Goal: Task Accomplishment & Management: Use online tool/utility

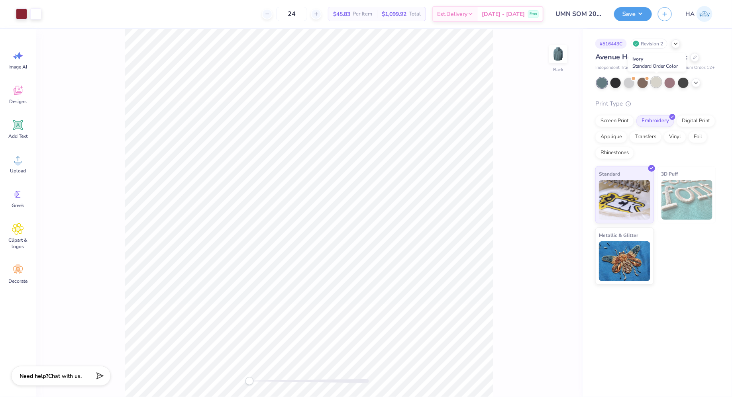
click at [656, 84] on div at bounding box center [656, 82] width 10 height 10
click at [32, 16] on div at bounding box center [35, 13] width 11 height 11
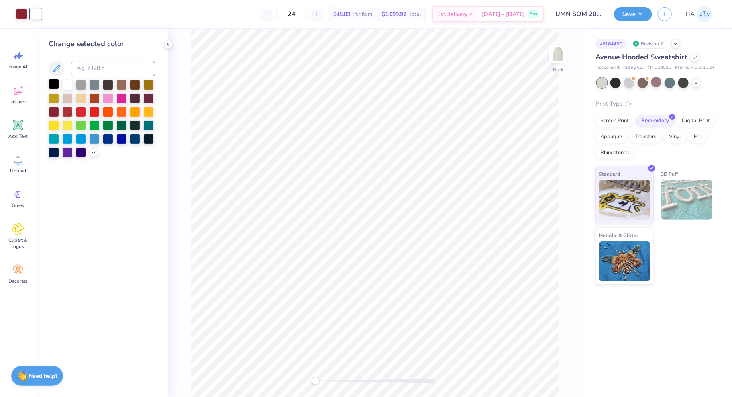
click at [59, 85] on div at bounding box center [54, 84] width 10 height 10
click at [624, 17] on button "Save" at bounding box center [633, 13] width 38 height 14
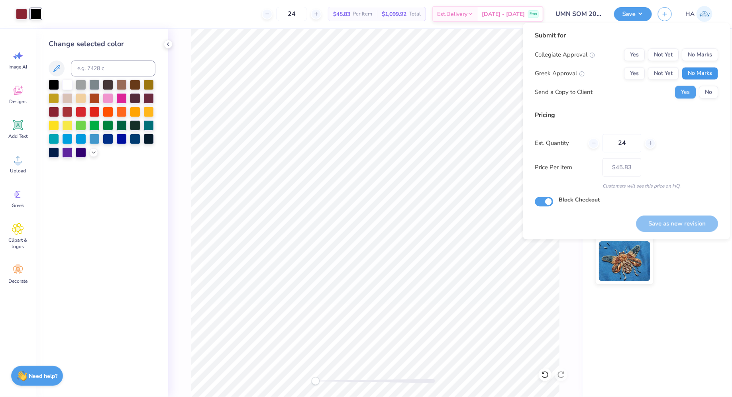
click at [698, 68] on button "No Marks" at bounding box center [700, 73] width 36 height 13
click at [698, 60] on button "No Marks" at bounding box center [700, 55] width 36 height 13
click at [661, 222] on button "Save as new revision" at bounding box center [678, 224] width 82 height 16
type input "$45.83"
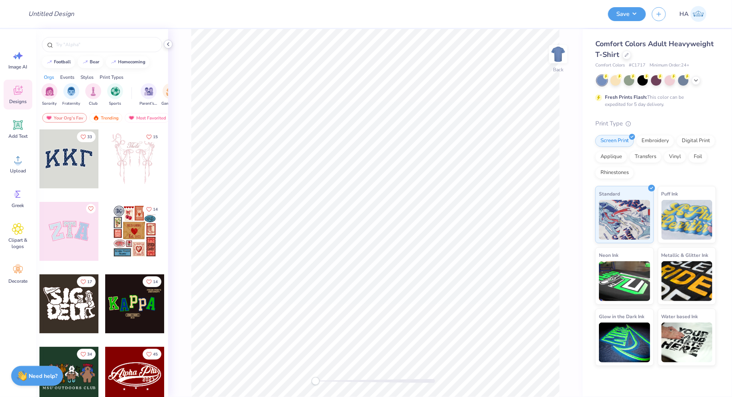
click at [171, 45] on div at bounding box center [168, 44] width 9 height 9
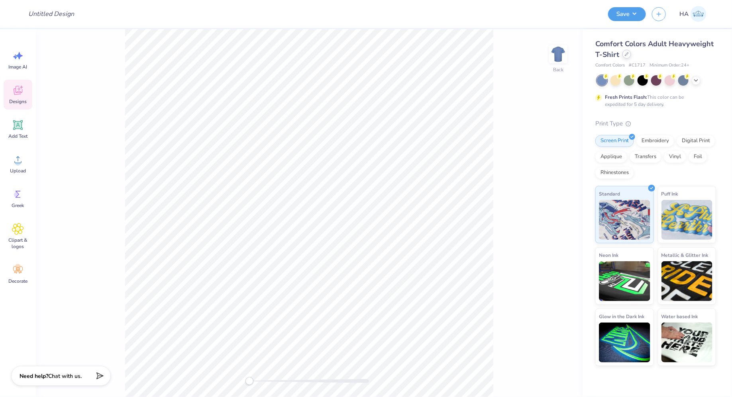
click at [628, 56] on icon at bounding box center [627, 54] width 4 height 4
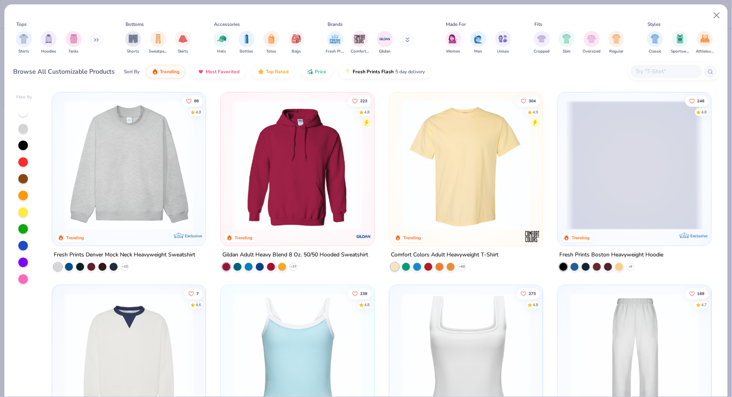
click at [650, 76] on div at bounding box center [667, 71] width 72 height 13
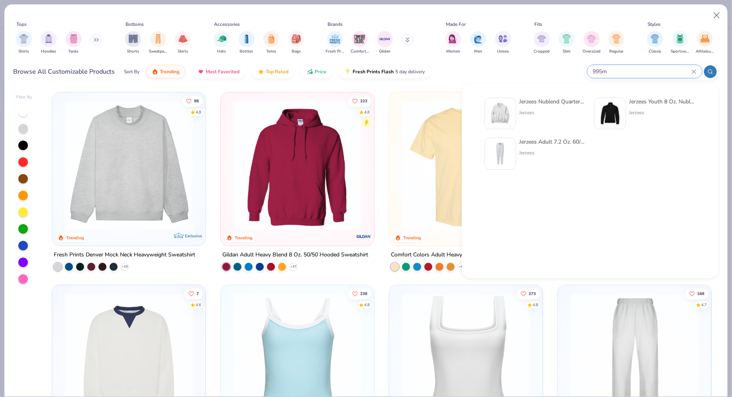
type input "995m"
click at [518, 100] on div "Jerzees Nublend Quarter-Zip Cadet Collar Sweatshirt Jerzees" at bounding box center [535, 114] width 102 height 32
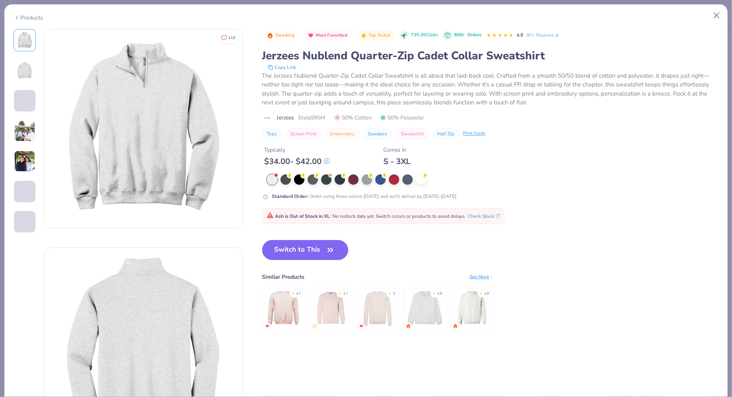
click at [293, 246] on button "Switch to This" at bounding box center [305, 250] width 86 height 20
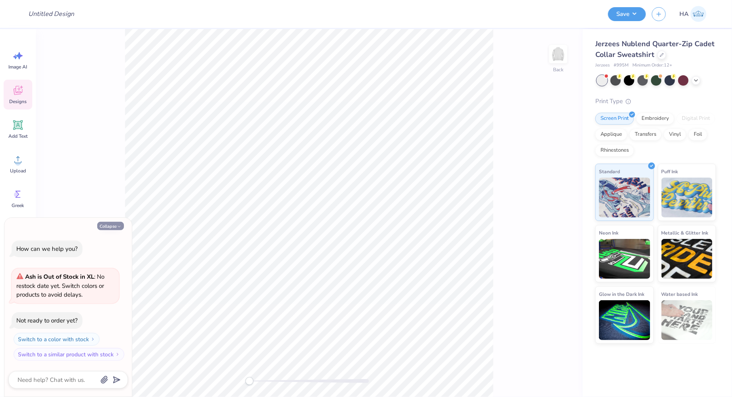
click at [114, 226] on button "Collapse" at bounding box center [110, 226] width 27 height 8
type textarea "x"
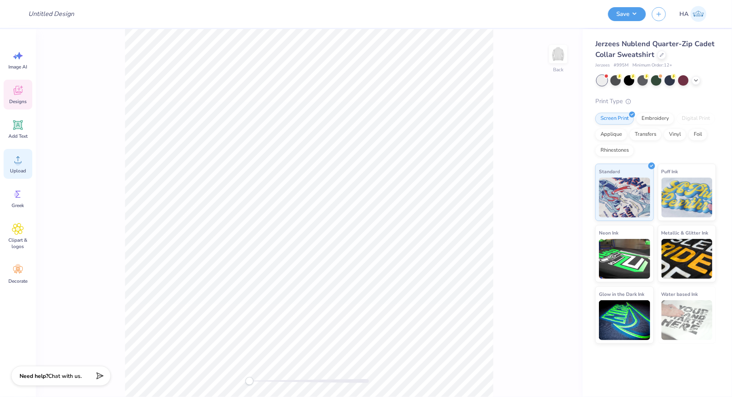
click at [18, 161] on circle at bounding box center [18, 163] width 6 height 6
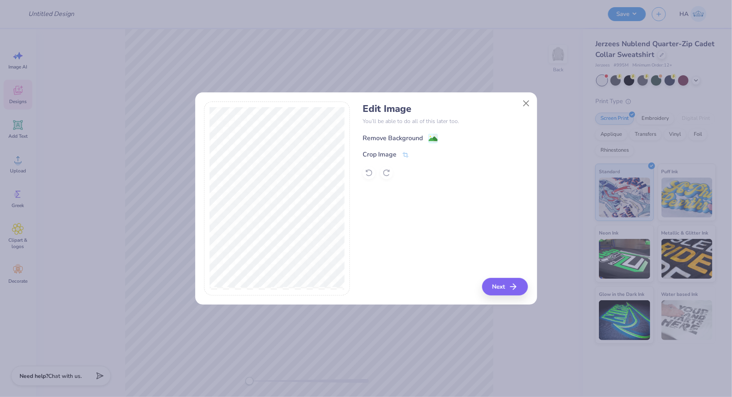
click at [436, 135] on image at bounding box center [433, 139] width 9 height 9
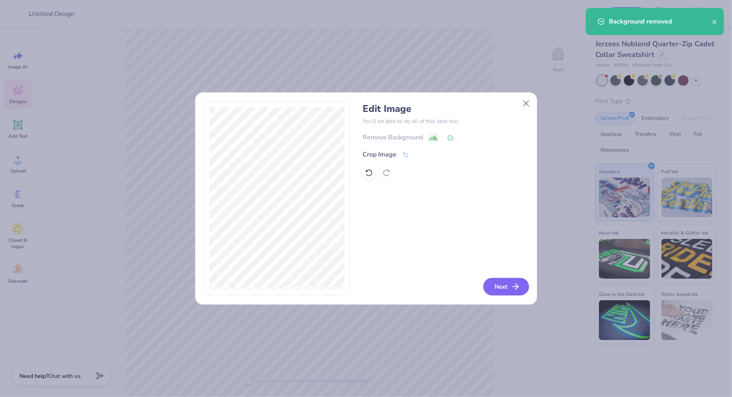
click at [507, 287] on button "Next" at bounding box center [506, 287] width 46 height 18
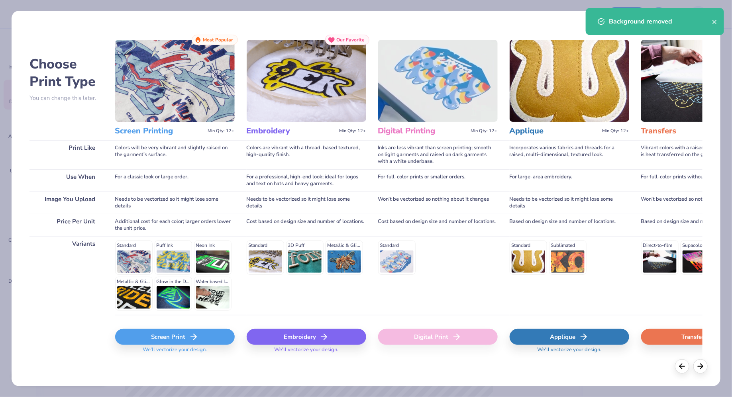
click at [325, 330] on div "Embroidery" at bounding box center [307, 337] width 120 height 16
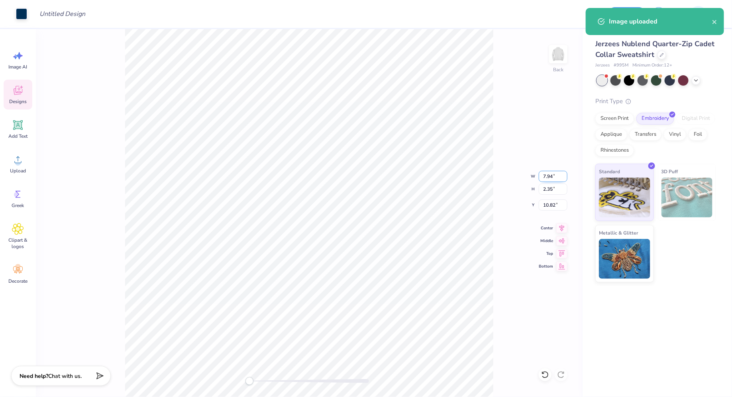
click at [548, 175] on input "7.94" at bounding box center [553, 176] width 29 height 11
type input "3.5"
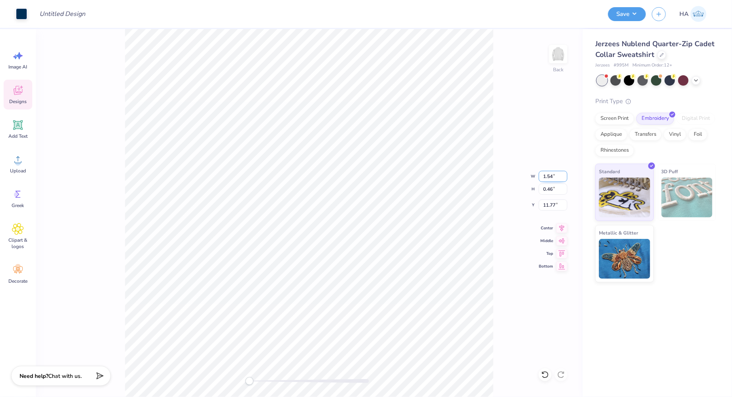
click at [552, 175] on input "1.54" at bounding box center [553, 176] width 29 height 11
click at [542, 177] on input "1.54" at bounding box center [553, 176] width 29 height 11
type input "3.5"
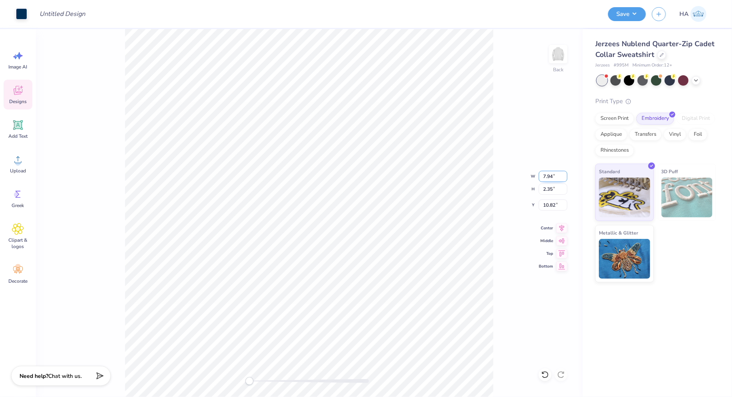
click at [547, 175] on input "7.94" at bounding box center [553, 176] width 29 height 11
type input "3"
click at [393, 244] on li "Group" at bounding box center [400, 248] width 63 height 16
click at [546, 175] on input "3.00" at bounding box center [553, 176] width 29 height 11
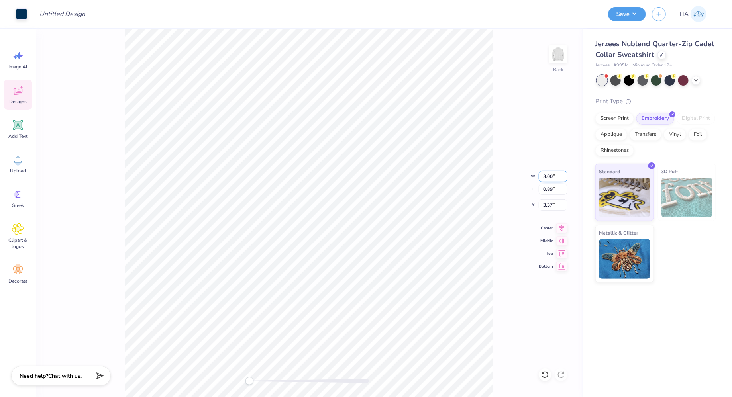
click at [546, 175] on input "3.00" at bounding box center [553, 176] width 29 height 11
type input "3.5"
click at [549, 173] on input "4.08" at bounding box center [553, 176] width 29 height 11
type input "3.5"
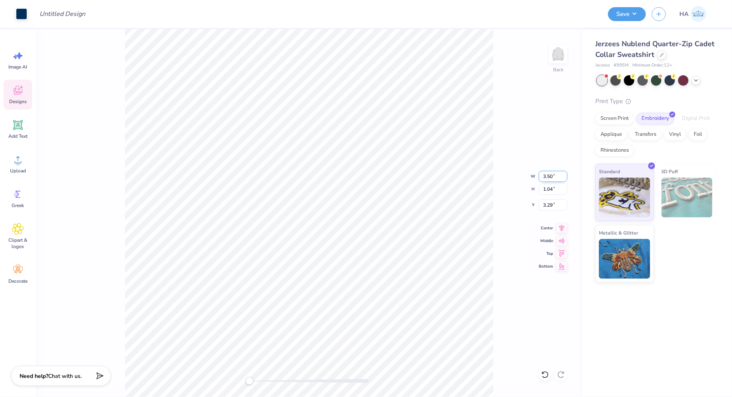
click at [546, 177] on input "3.50" at bounding box center [553, 176] width 29 height 11
click at [629, 13] on button "Save" at bounding box center [627, 13] width 38 height 14
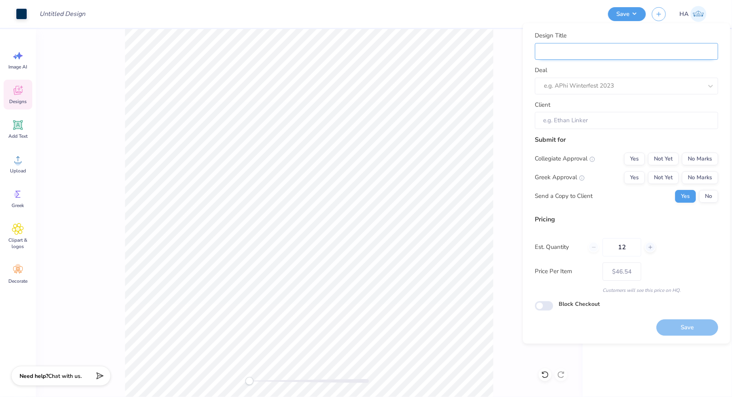
click at [627, 49] on input "Design Title" at bounding box center [626, 51] width 183 height 17
type input "D"
type input "DC"
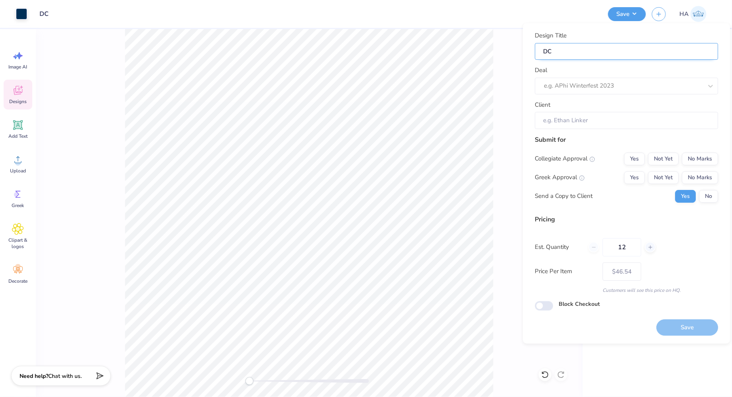
type input "DCG"
type input "DCG Annual Shirts"
type input "DCG Annual"
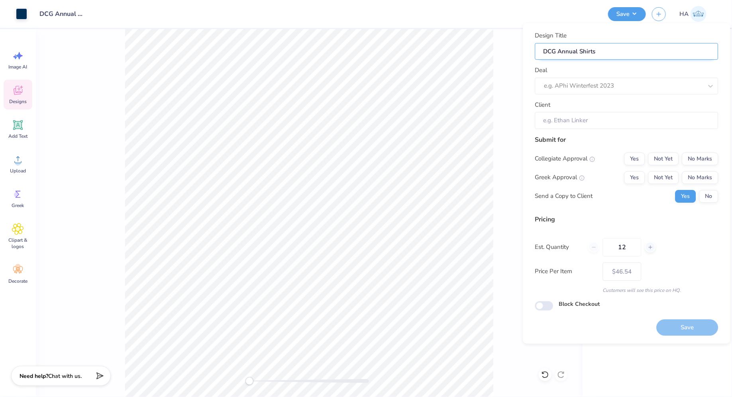
type input "DCG Annual"
type input "DCG Annual M"
type input "DCG Annual Me"
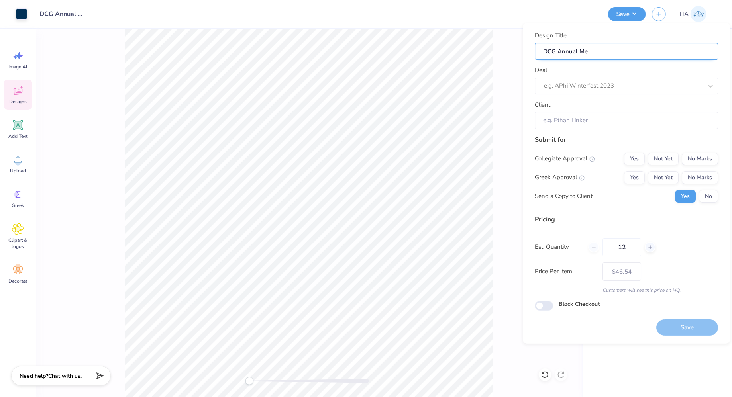
type input "DCG Annual Mer"
type input "DCG Annual Merc"
type input "DCG Annual Merch"
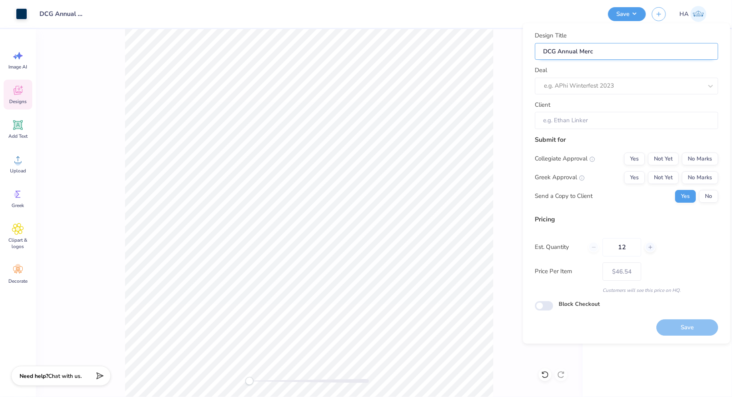
type input "DCG Annual Merch"
type input "DCG Annual Merch -"
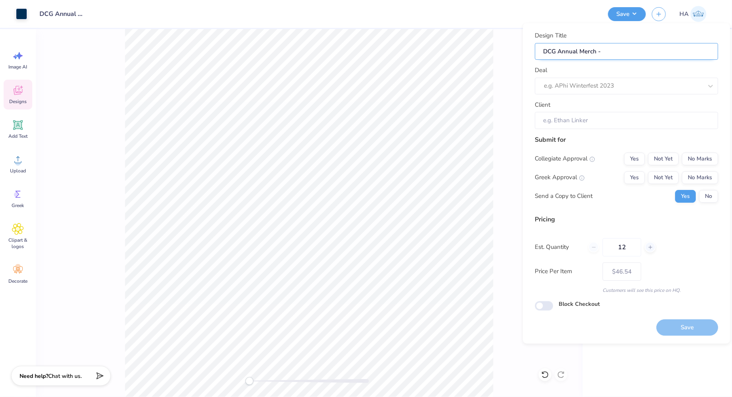
type input "DCG Annual Merch -"
type input "DCG Annual Merch - E"
type input "DCG Annual Merch - Em"
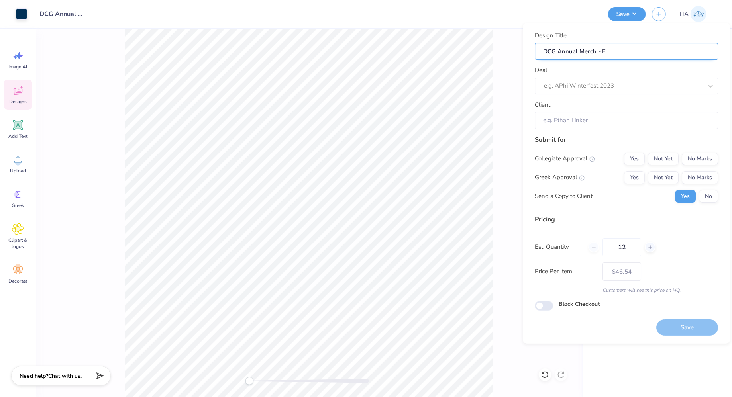
type input "DCG Annual Merch - Em"
type input "DCG Annual Merch - Emb"
type input "DCG Annual Merch - Embr"
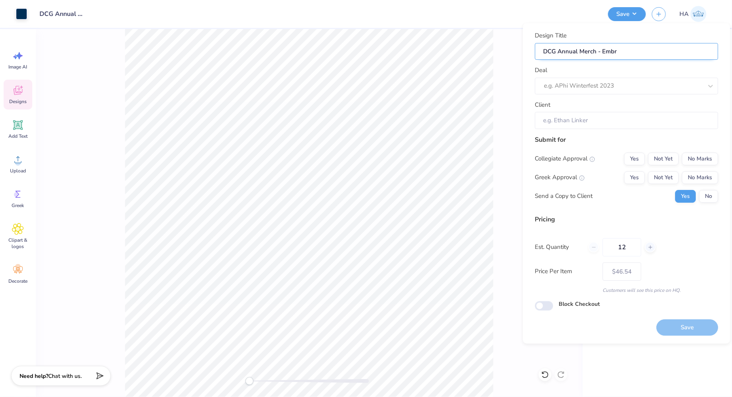
type input "DCG Annual Merch - Embro"
type input "DCG Annual Merch - Embrod"
type input "DCG Annual Merch - Embrodi"
type input "DCG Annual Merch - Embrodie"
type input "DCG Annual Merch - Embrodier"
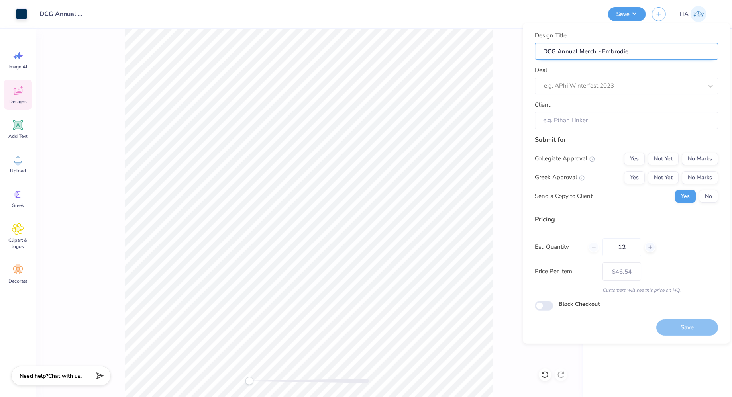
type input "DCG Annual Merch - Embrodier"
type input "DCG Annual Merch - Embrodiery"
type input "DCG Annual Merch - Embrodiery!"
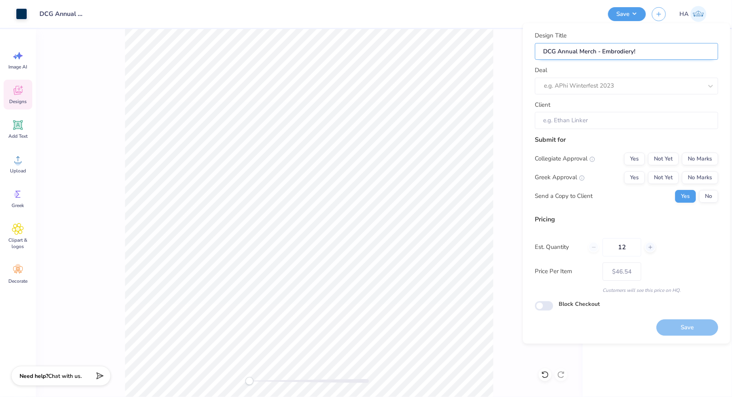
type input "DCG Annual Merch - Embrodiery"
type input "DCG Annual Merch - Embrodier"
type input "DCG Annual Merch - Embrodie"
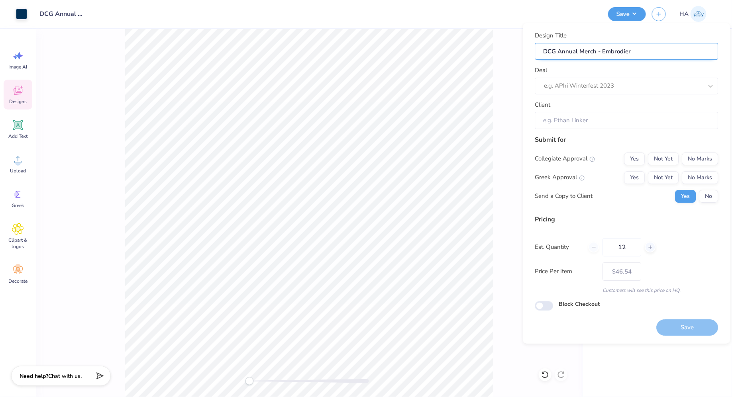
type input "DCG Annual Merch - Embrodie"
type input "DCG Annual Merch - Embrodi"
type input "DCG Annual Merch - Embrod"
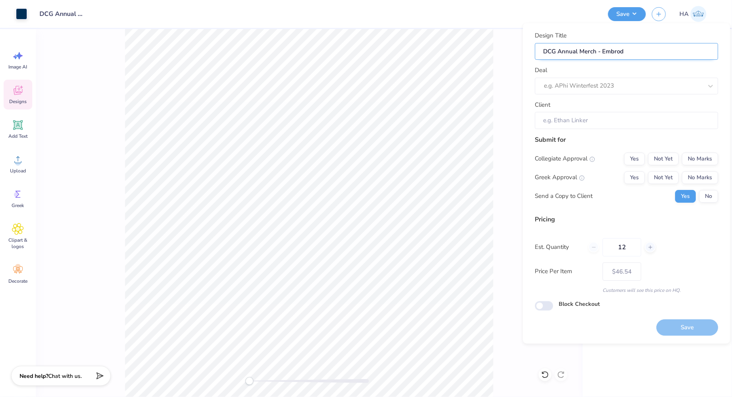
type input "DCG Annual Merch - Embro"
type input "DCG Annual Merch - Embroi"
type input "DCG Annual Merch - Embroid"
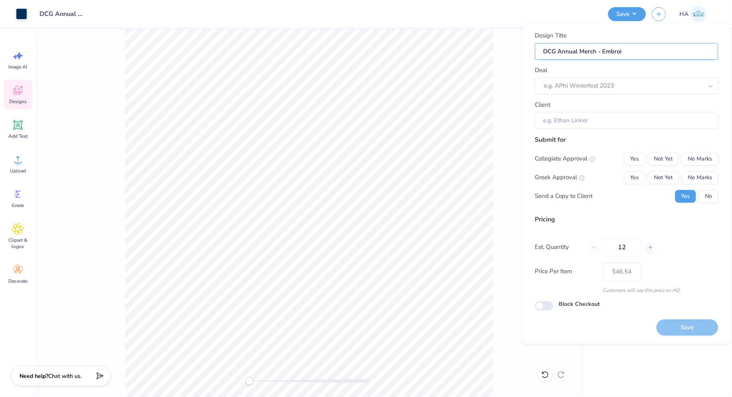
type input "DCG Annual Merch - Embroid"
type input "DCG Annual Merch - Embroide"
type input "DCG Annual Merch - Embroider"
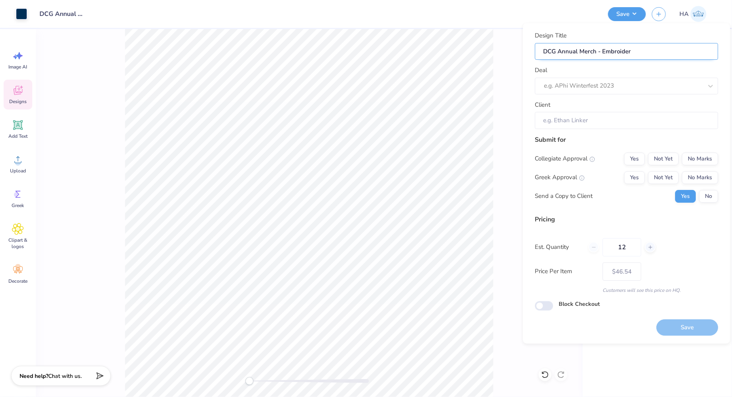
type input "DCG Annual Merch - Embroidery"
type input "DCG Annual Merch - Embroidery!"
click at [643, 83] on div at bounding box center [623, 86] width 159 height 11
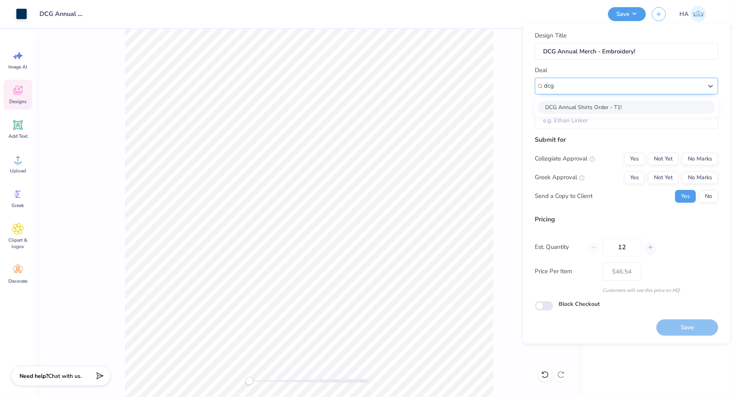
type input "dcg"
type input "Jocelyn Tang"
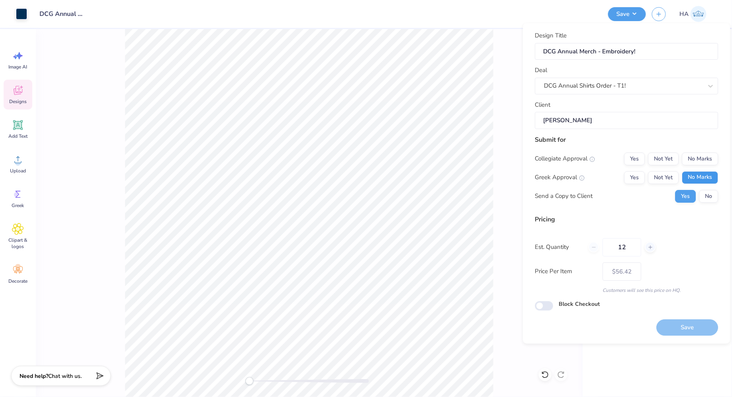
click at [711, 176] on button "No Marks" at bounding box center [700, 177] width 36 height 13
click at [669, 164] on button "Not Yet" at bounding box center [664, 159] width 31 height 13
click at [669, 320] on button "Save" at bounding box center [688, 328] width 62 height 16
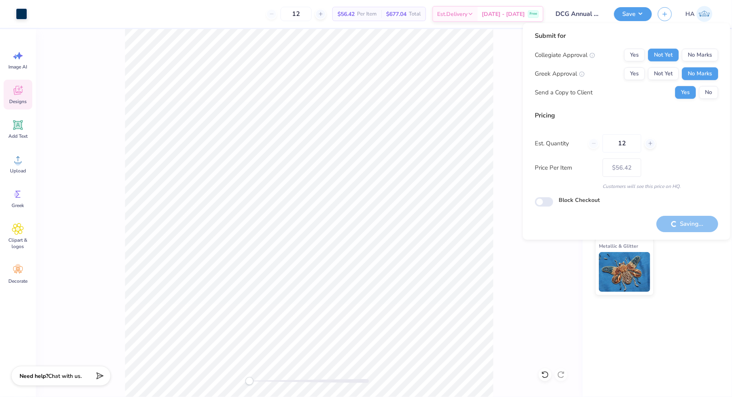
type input "– –"
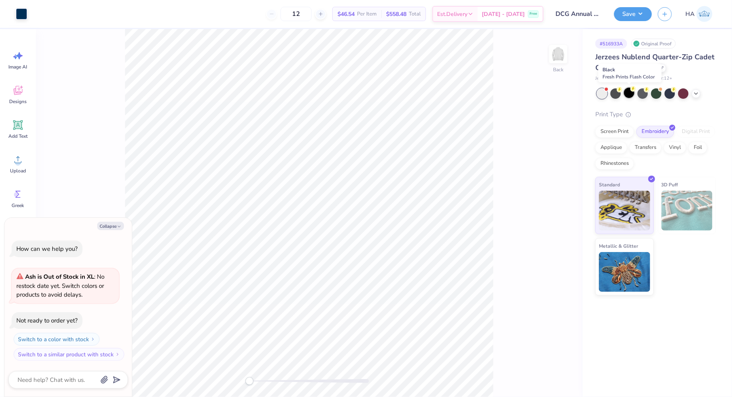
click at [629, 94] on div at bounding box center [629, 93] width 10 height 10
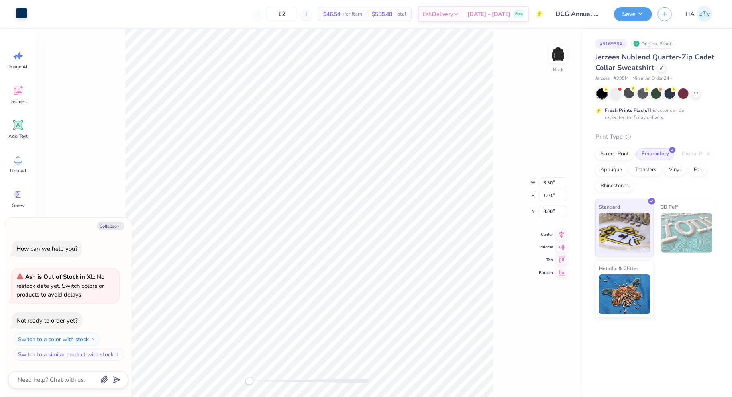
click at [19, 18] on div at bounding box center [21, 13] width 11 height 11
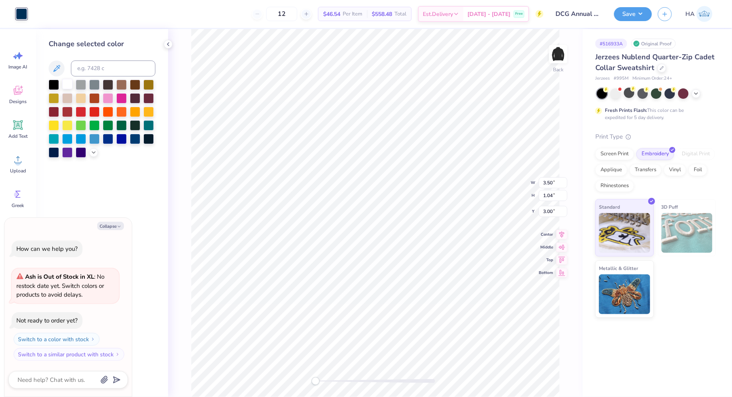
click at [69, 82] on div at bounding box center [67, 84] width 10 height 10
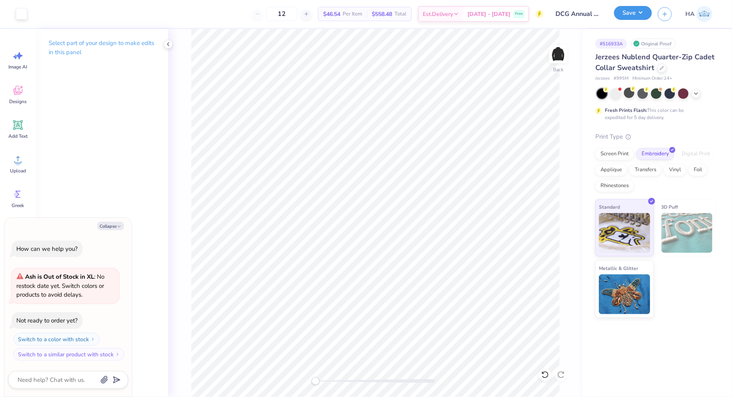
click at [629, 15] on button "Save" at bounding box center [633, 13] width 38 height 14
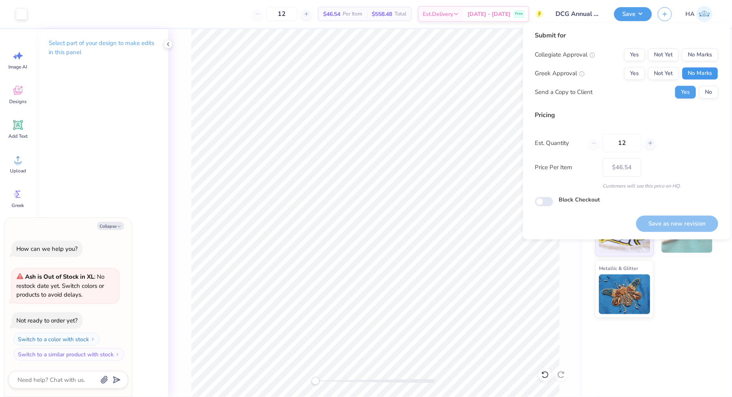
click at [711, 69] on button "No Marks" at bounding box center [700, 73] width 36 height 13
click at [660, 51] on button "Not Yet" at bounding box center [664, 55] width 31 height 13
click at [689, 228] on button "Save as new revision" at bounding box center [678, 224] width 82 height 16
type textarea "x"
type input "– –"
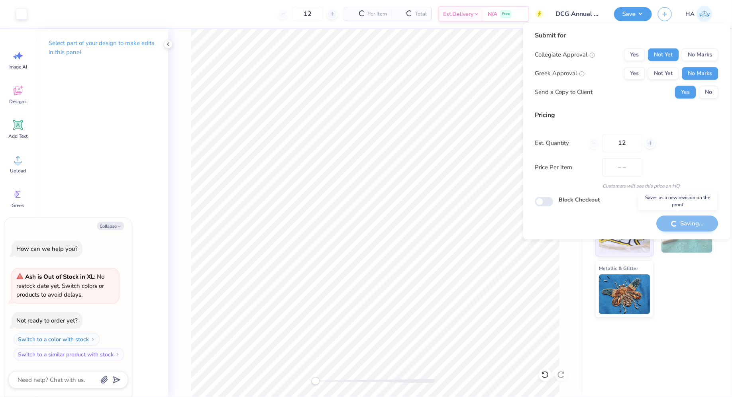
type textarea "x"
type input "$46.54"
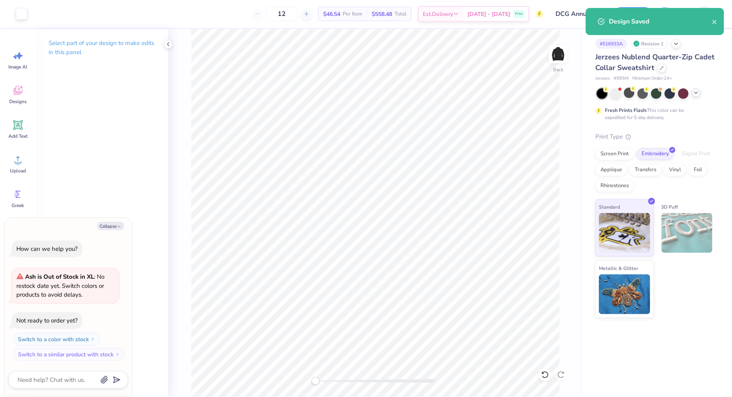
click at [699, 92] on icon at bounding box center [696, 93] width 6 height 6
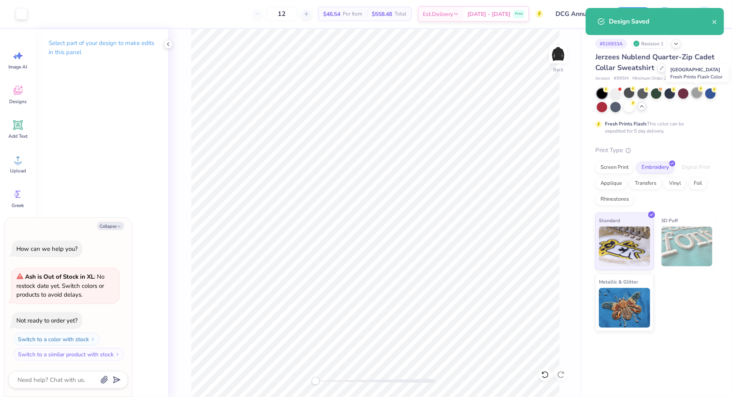
click at [694, 92] on div at bounding box center [697, 93] width 10 height 10
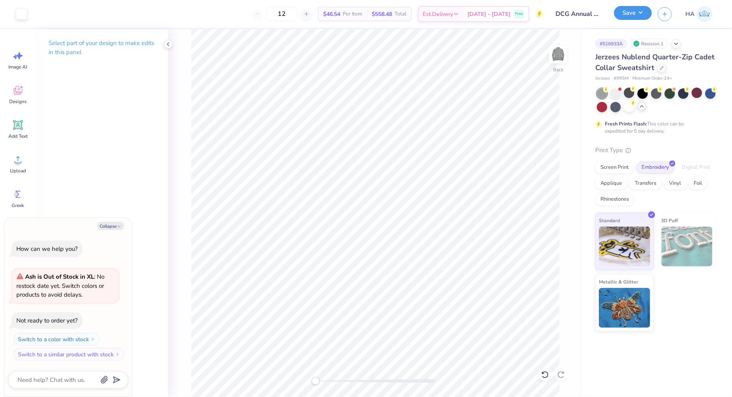
click at [643, 14] on button "Save" at bounding box center [633, 13] width 38 height 14
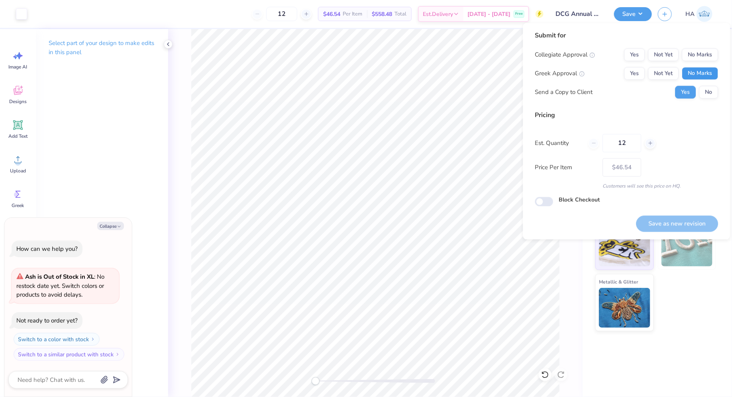
click at [707, 69] on button "No Marks" at bounding box center [700, 73] width 36 height 13
click at [655, 49] on button "Not Yet" at bounding box center [664, 55] width 31 height 13
click at [672, 225] on button "Save as new revision" at bounding box center [678, 224] width 82 height 16
type textarea "x"
type input "– –"
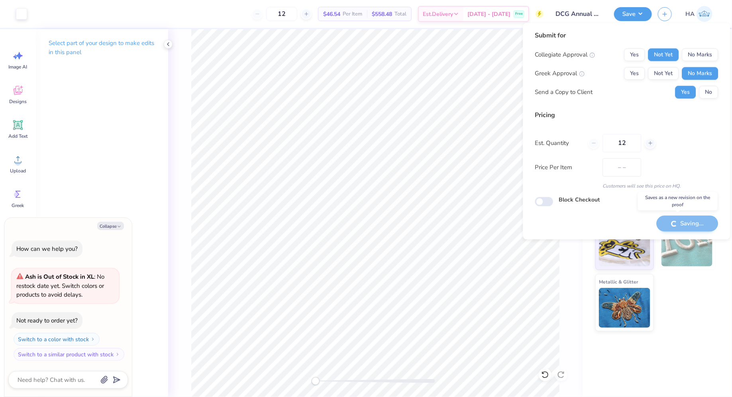
type textarea "x"
type input "$46.54"
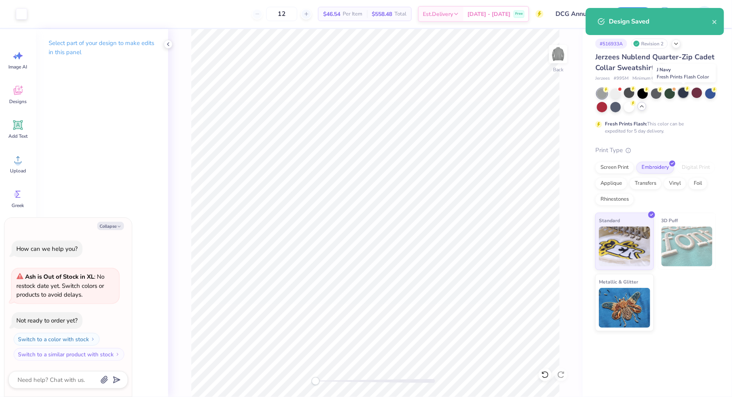
click at [687, 95] on div at bounding box center [683, 93] width 10 height 10
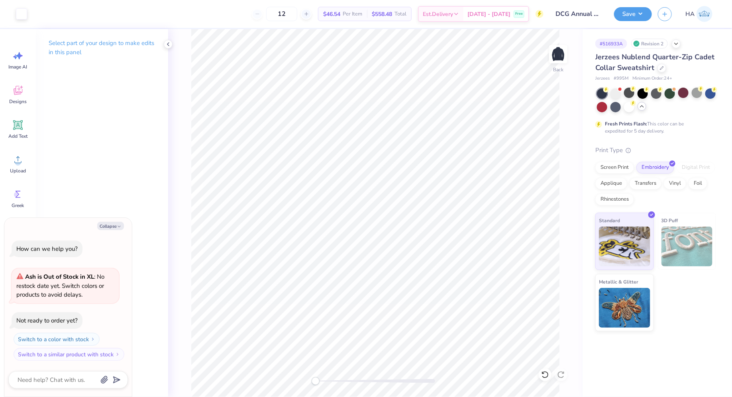
click at [635, 15] on button "Save" at bounding box center [633, 14] width 38 height 14
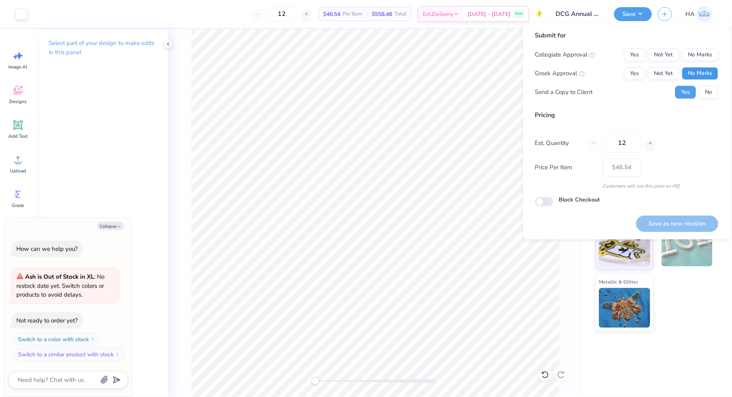
click at [698, 74] on button "No Marks" at bounding box center [700, 73] width 36 height 13
click at [663, 58] on button "Not Yet" at bounding box center [664, 55] width 31 height 13
click at [679, 220] on button "Save as new revision" at bounding box center [678, 224] width 82 height 16
type textarea "x"
type input "– –"
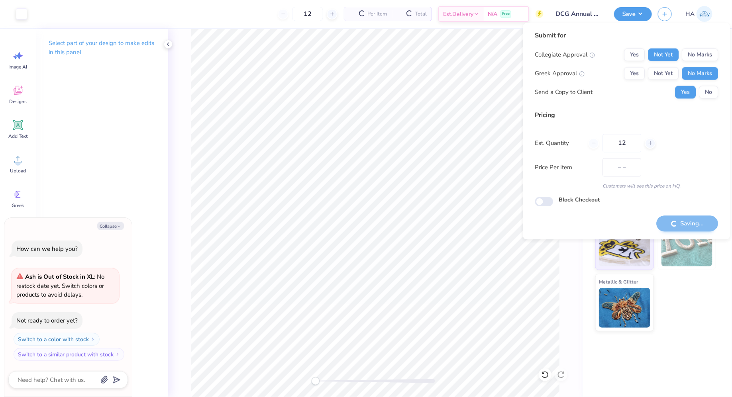
type textarea "x"
type input "$46.54"
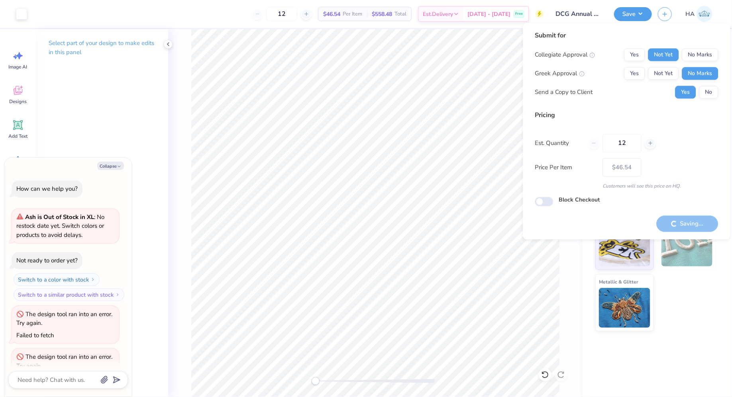
scroll to position [111, 0]
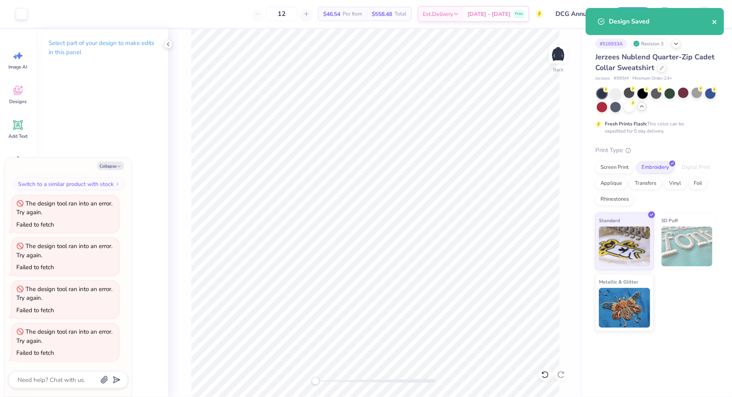
click at [715, 25] on button "close" at bounding box center [715, 22] width 6 height 10
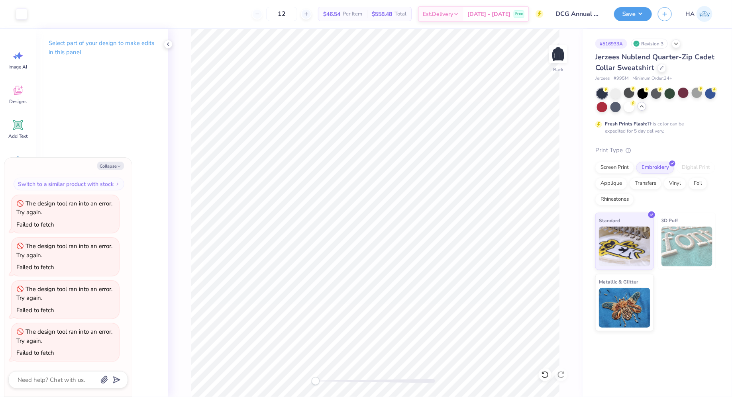
type textarea "x"
